Goal: Use online tool/utility: Utilize a website feature to perform a specific function

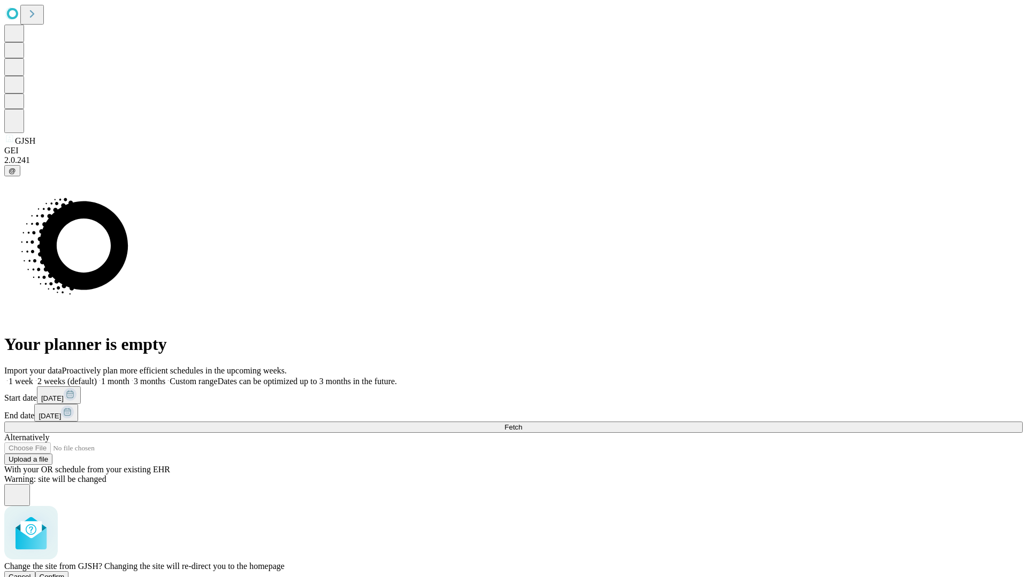
click at [65, 573] on span "Confirm" at bounding box center [52, 577] width 25 height 8
click at [97, 377] on label "2 weeks (default)" at bounding box center [65, 381] width 64 height 9
click at [522, 423] on span "Fetch" at bounding box center [513, 427] width 18 height 8
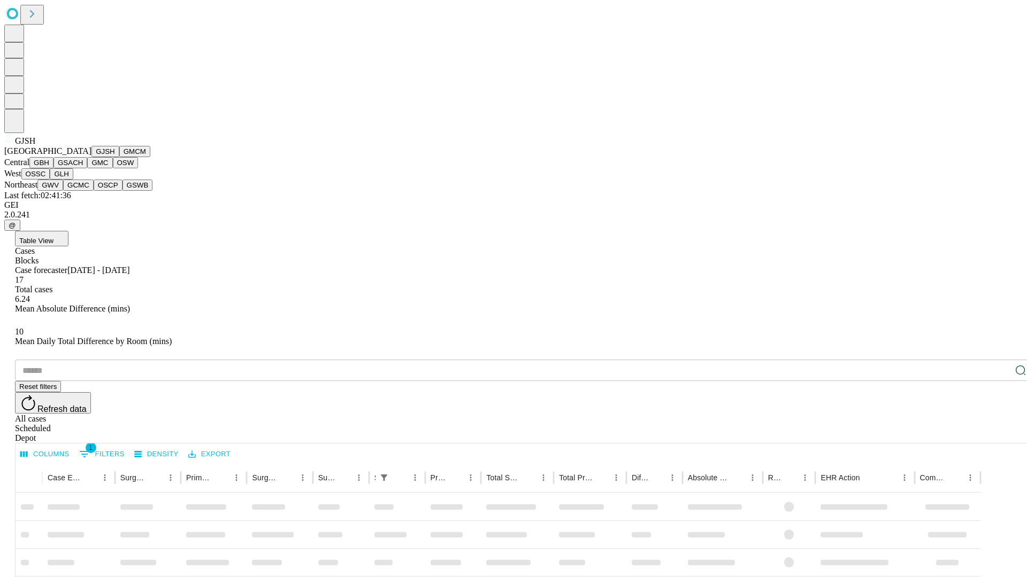
click at [119, 157] on button "GMCM" at bounding box center [134, 151] width 31 height 11
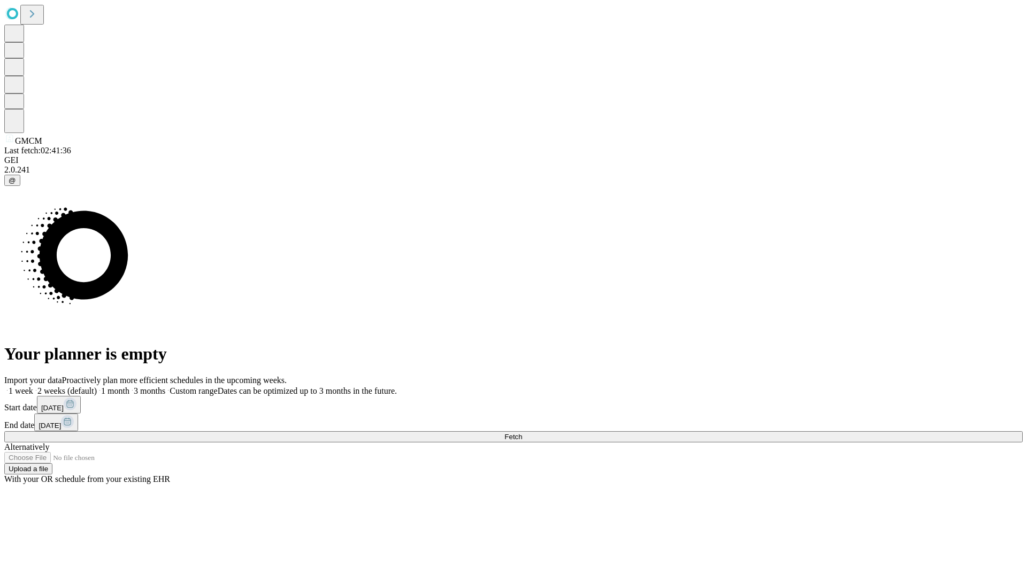
click at [522, 433] on span "Fetch" at bounding box center [513, 437] width 18 height 8
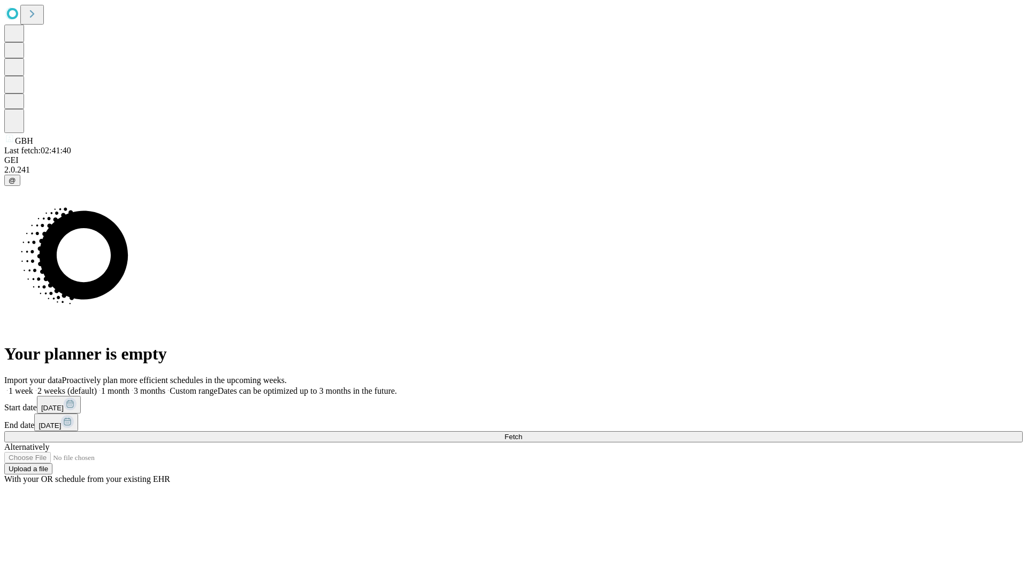
click at [97, 387] on label "2 weeks (default)" at bounding box center [65, 391] width 64 height 9
click at [522, 433] on span "Fetch" at bounding box center [513, 437] width 18 height 8
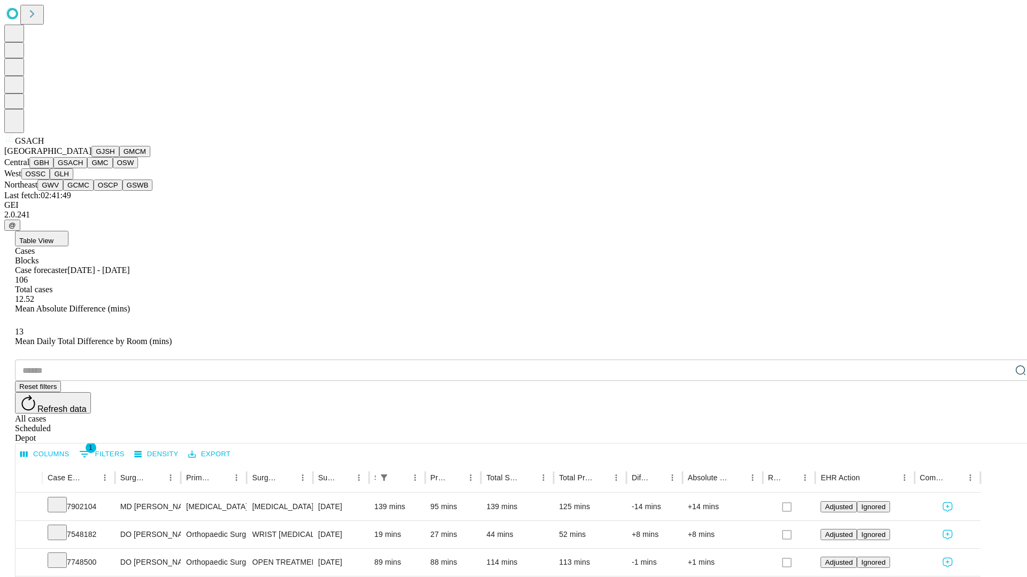
click at [87, 168] on button "GMC" at bounding box center [99, 162] width 25 height 11
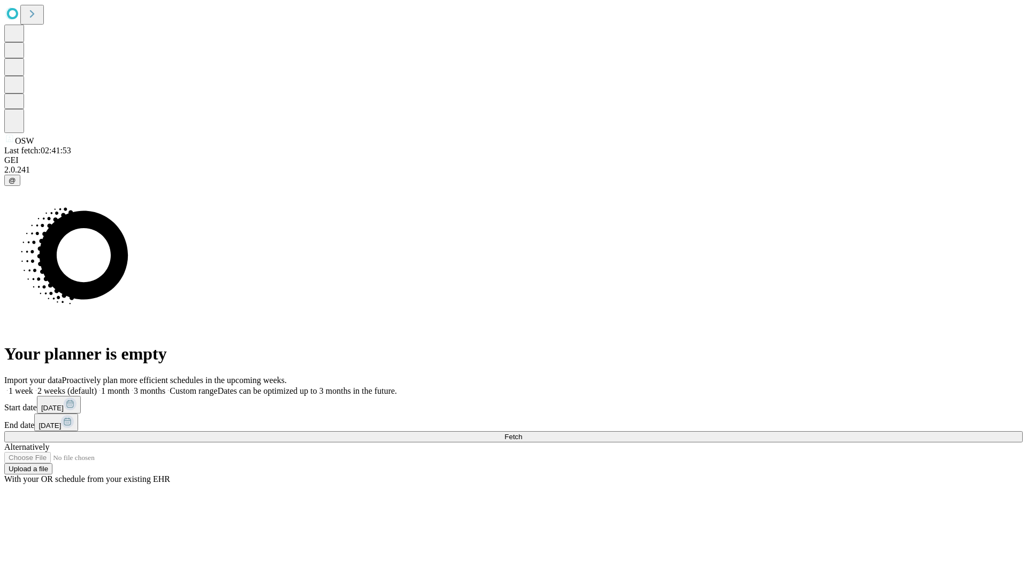
click at [97, 387] on label "2 weeks (default)" at bounding box center [65, 391] width 64 height 9
click at [522, 433] on span "Fetch" at bounding box center [513, 437] width 18 height 8
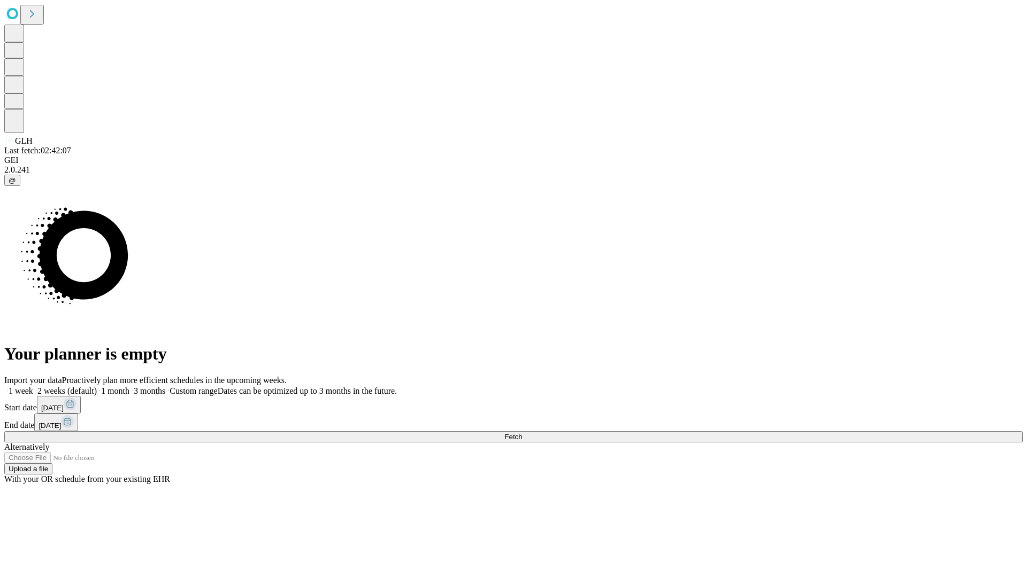
click at [97, 387] on label "2 weeks (default)" at bounding box center [65, 391] width 64 height 9
click at [522, 433] on span "Fetch" at bounding box center [513, 437] width 18 height 8
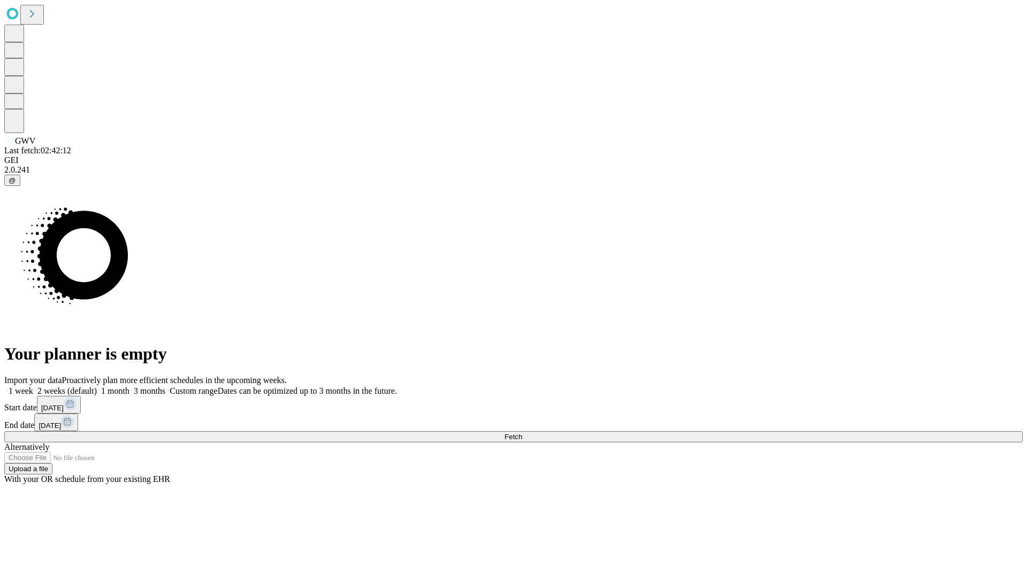
click at [97, 387] on label "2 weeks (default)" at bounding box center [65, 391] width 64 height 9
click at [522, 433] on span "Fetch" at bounding box center [513, 437] width 18 height 8
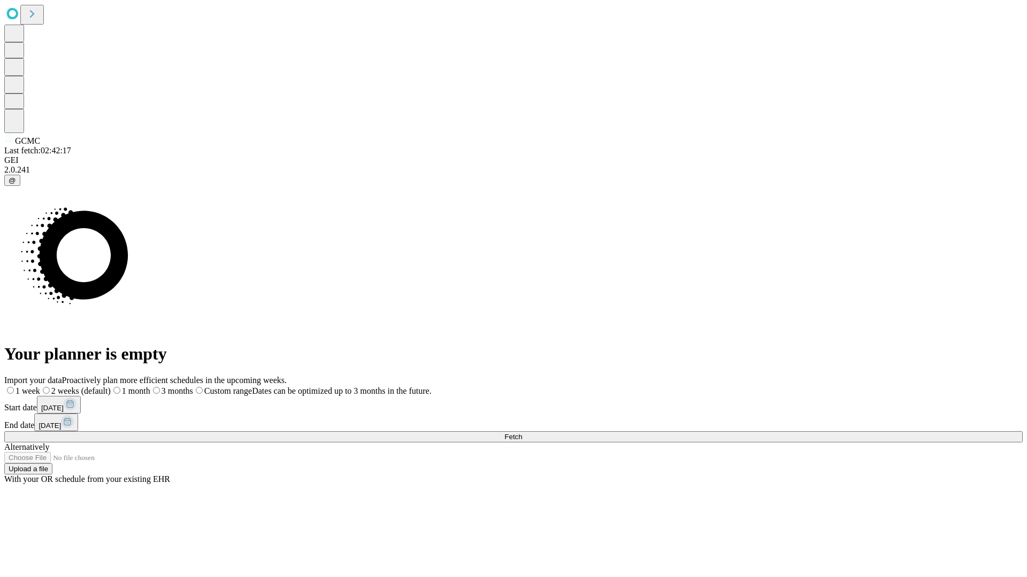
click at [522, 433] on span "Fetch" at bounding box center [513, 437] width 18 height 8
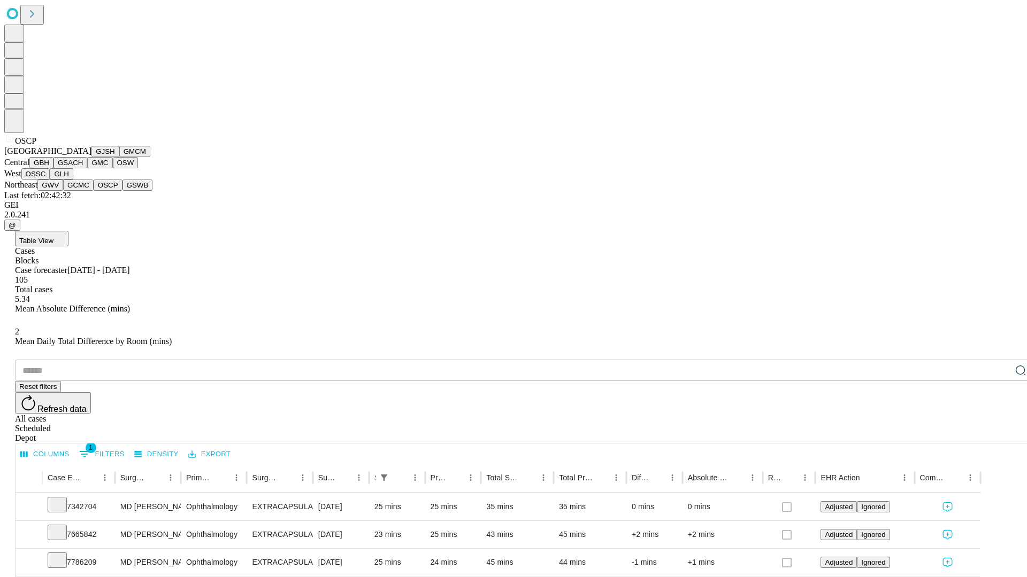
click at [122, 191] on button "GSWB" at bounding box center [137, 185] width 30 height 11
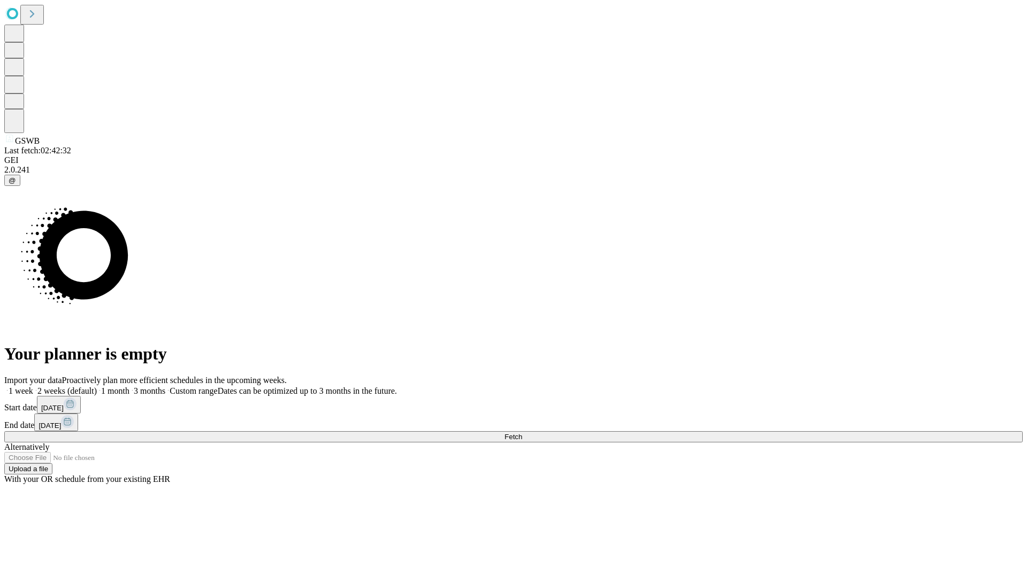
click at [522, 433] on span "Fetch" at bounding box center [513, 437] width 18 height 8
